Goal: Find specific page/section: Find specific page/section

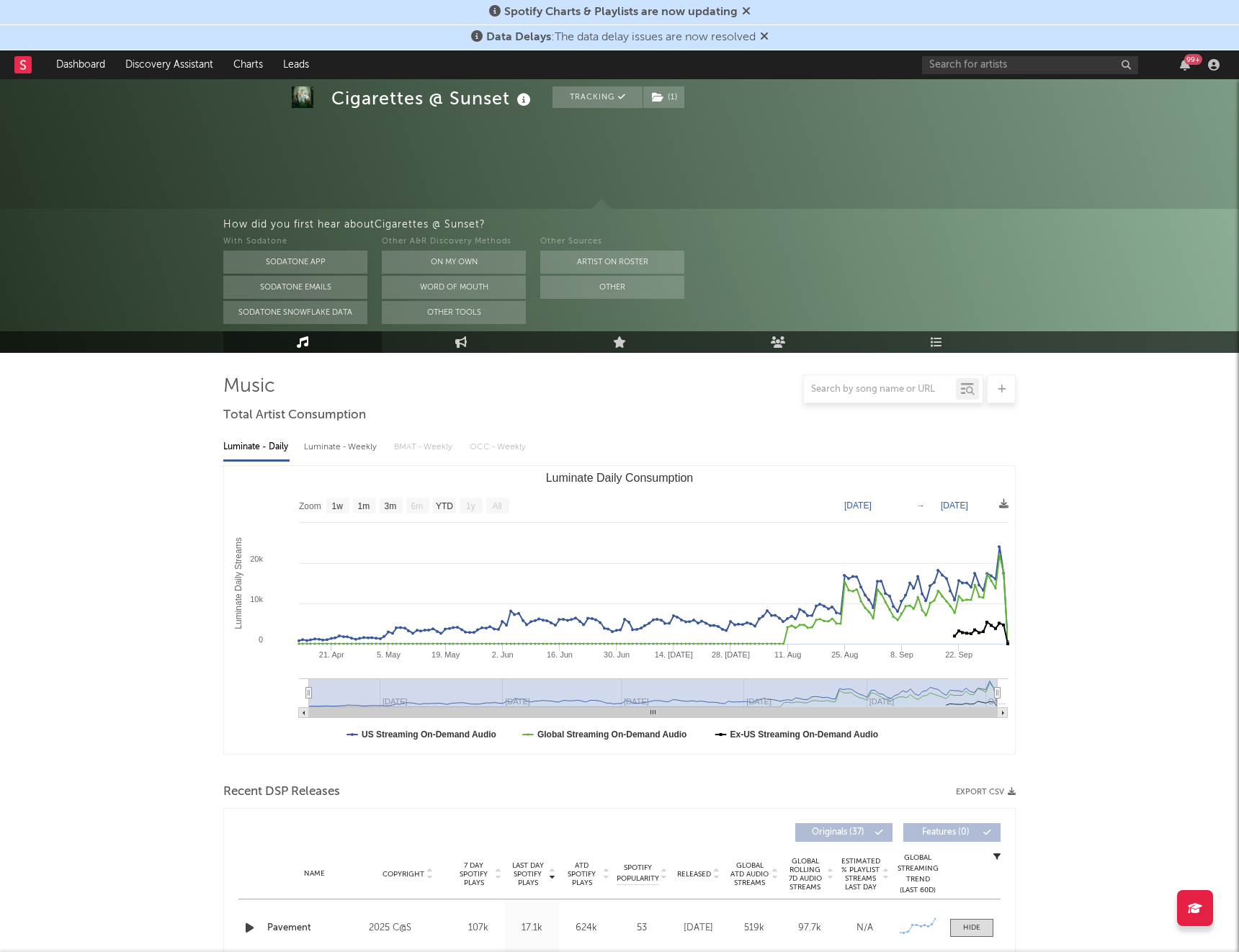
select select "1w"
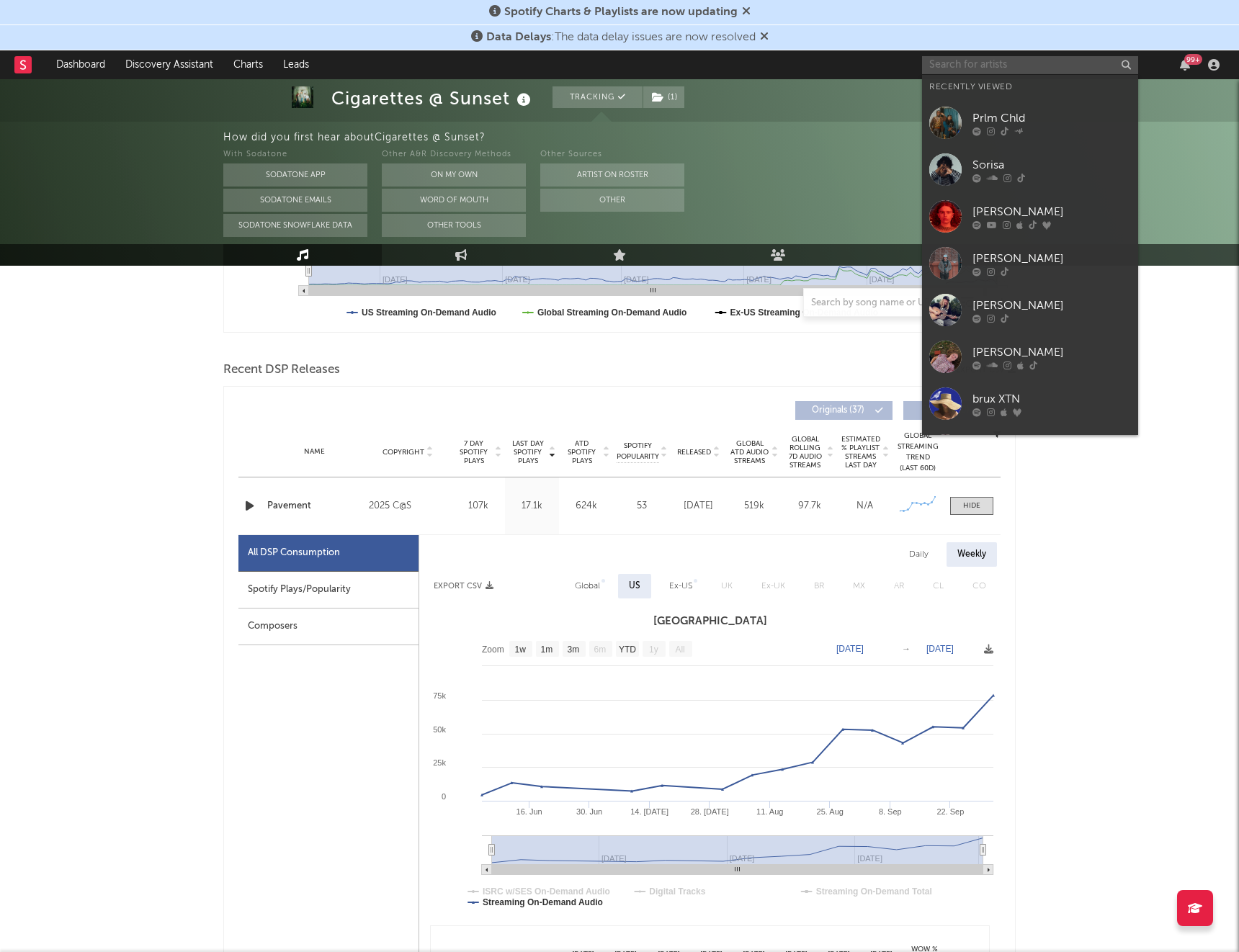
click at [966, 71] on input "text" at bounding box center [1030, 65] width 216 height 18
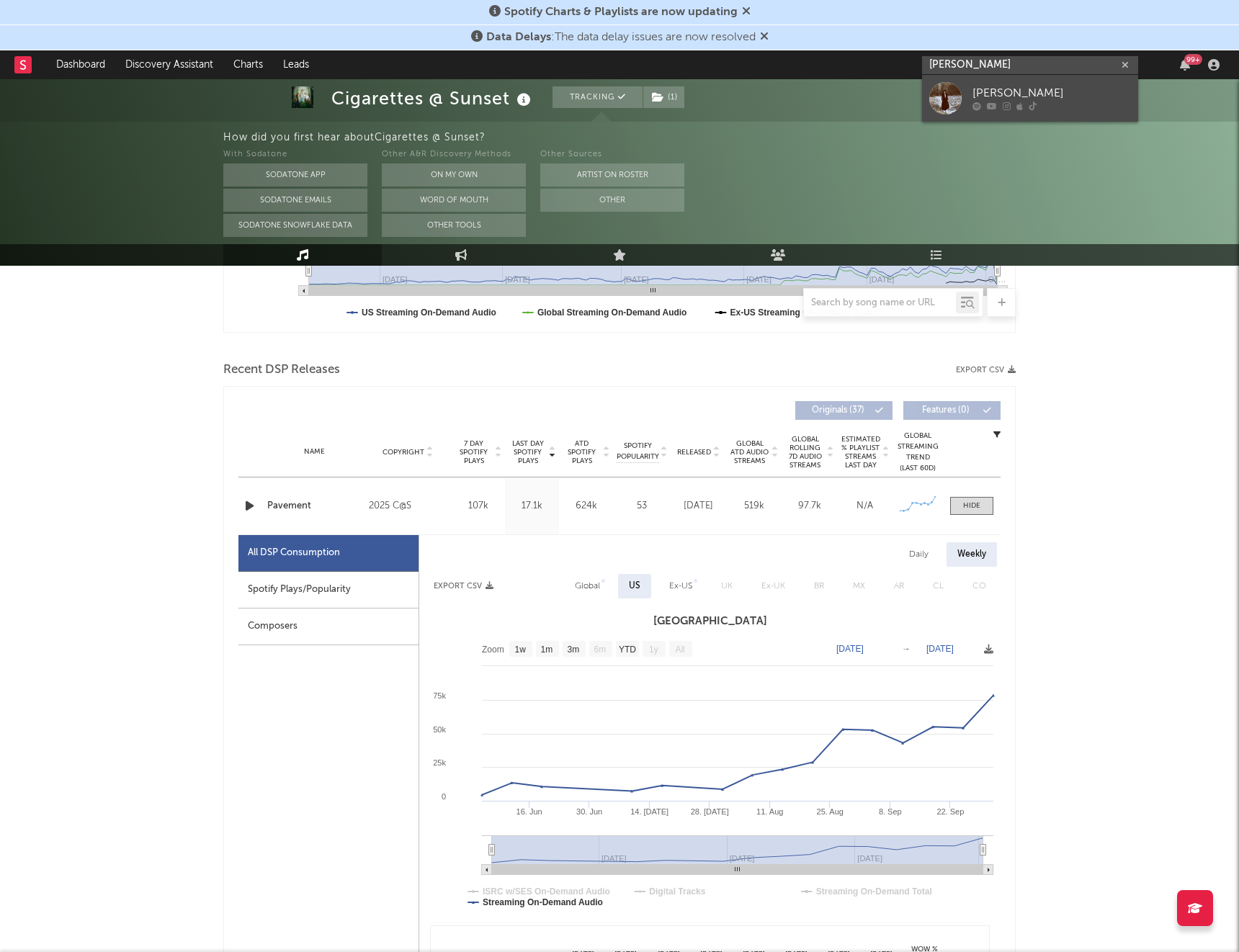
type input "[PERSON_NAME]"
click at [998, 91] on div "[PERSON_NAME]" at bounding box center [1051, 93] width 158 height 17
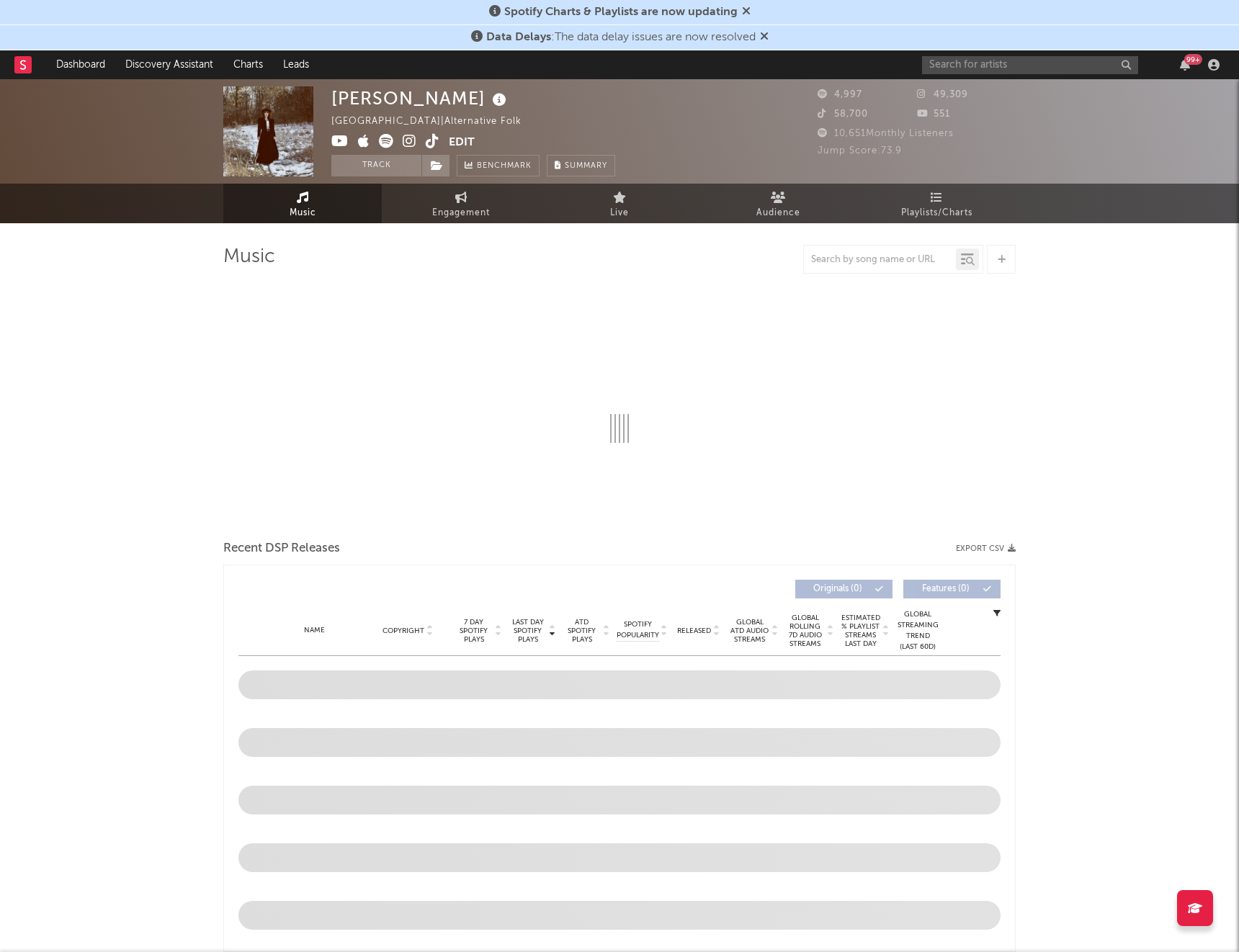
select select "1w"
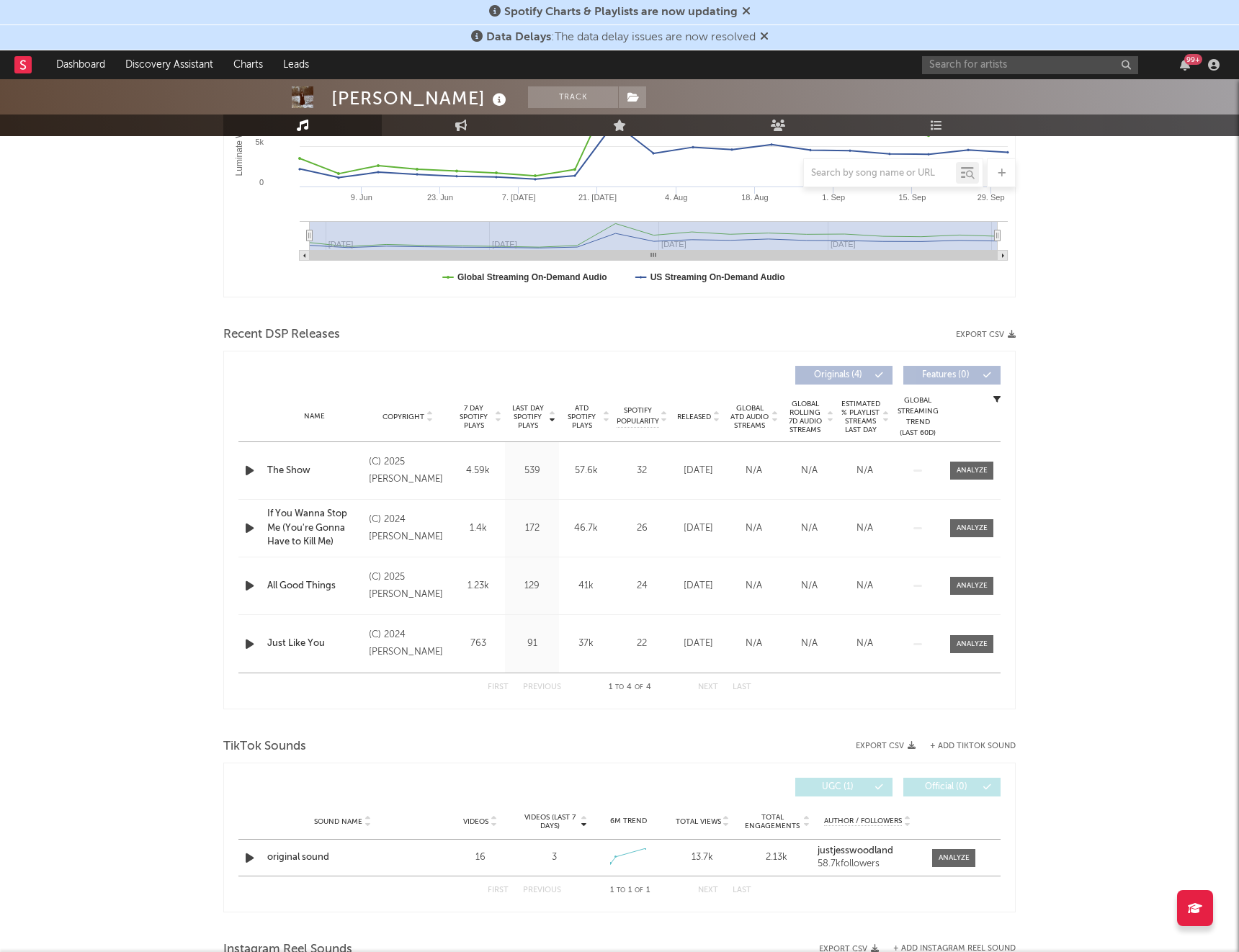
scroll to position [336, 0]
